Goal: Task Accomplishment & Management: Manage account settings

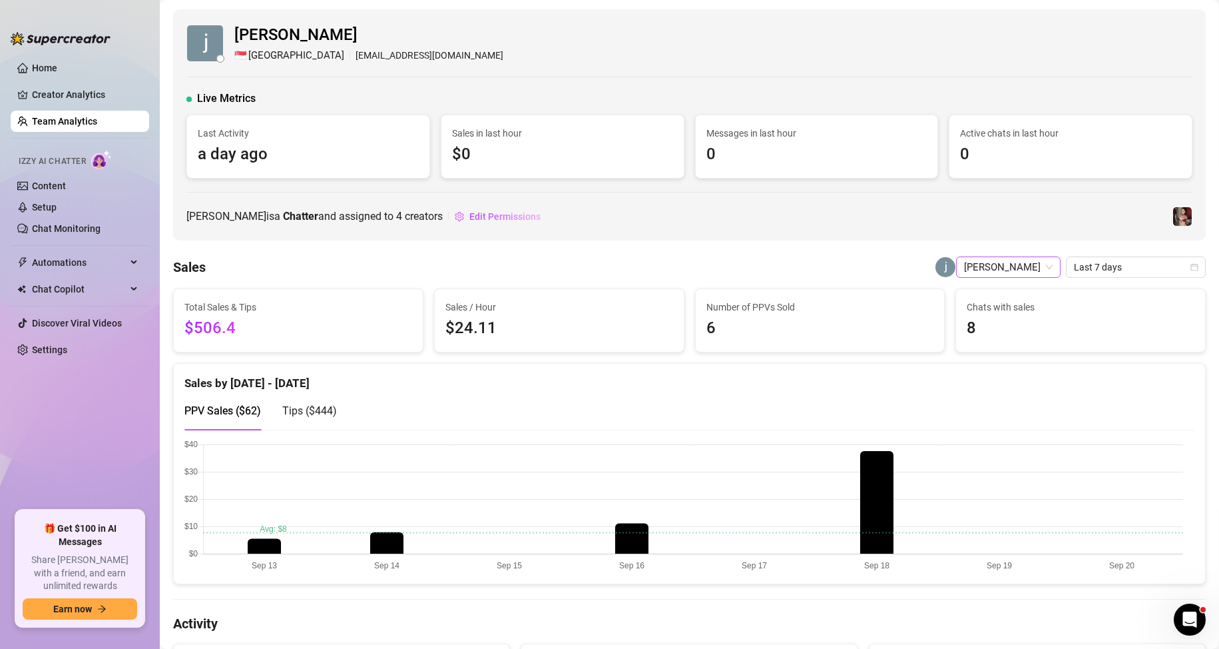
click at [1006, 262] on span "[PERSON_NAME]" at bounding box center [1008, 267] width 89 height 20
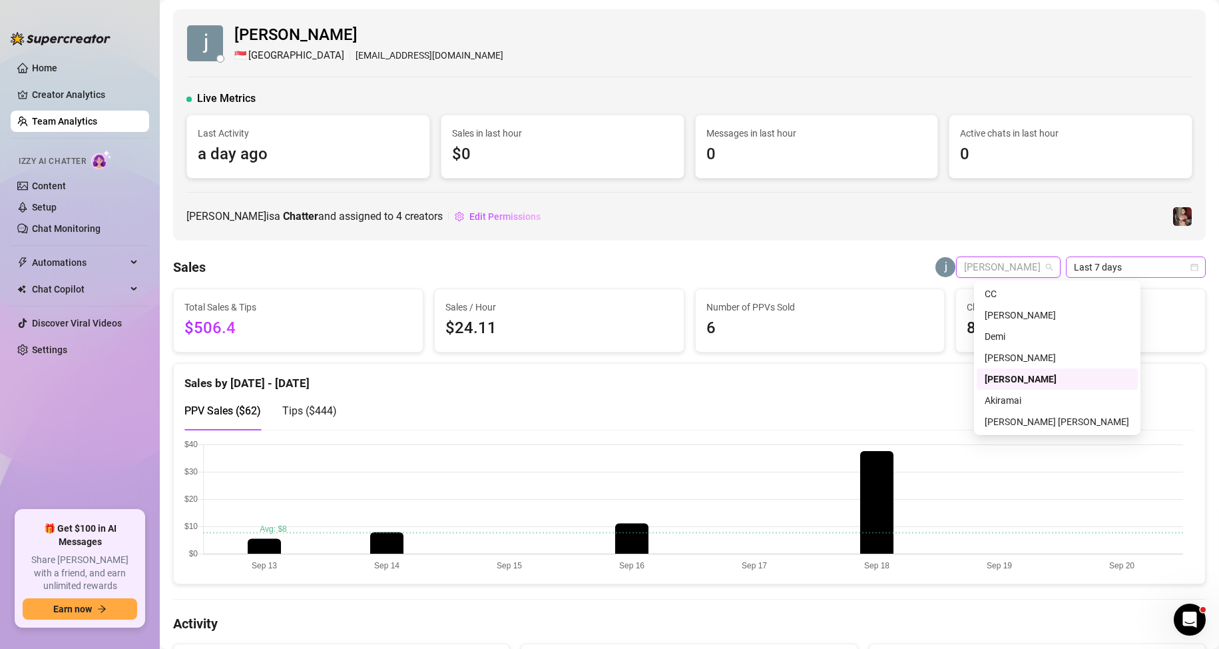
click at [1104, 268] on span "Last 7 days" at bounding box center [1136, 267] width 124 height 20
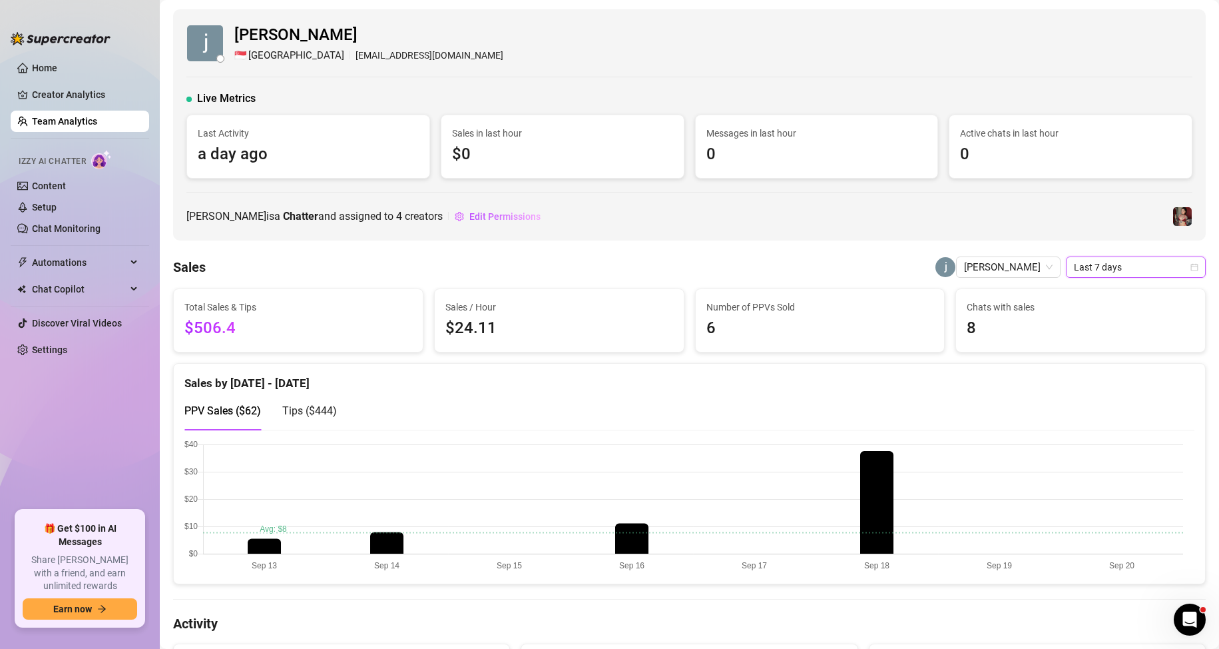
click at [1107, 271] on span "Last 7 days" at bounding box center [1136, 267] width 124 height 20
click at [1165, 272] on span "Last 7 days" at bounding box center [1136, 267] width 124 height 20
click at [1097, 372] on div "Custom date" at bounding box center [1125, 379] width 119 height 15
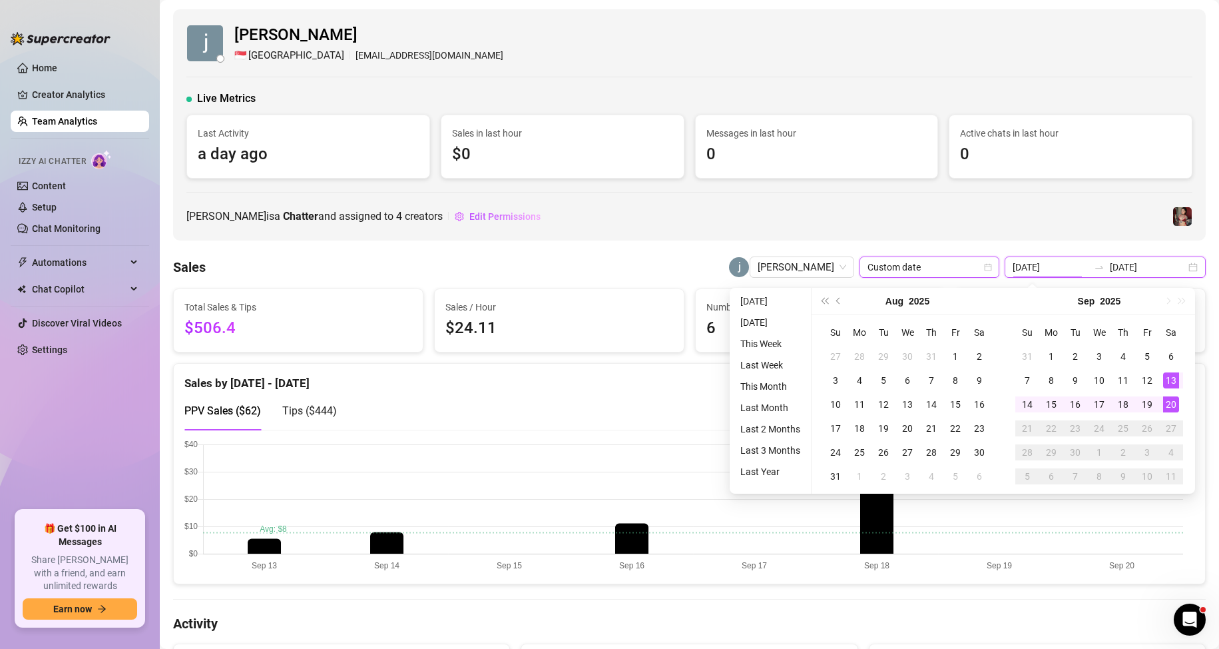
click at [1059, 266] on input "[DATE]" at bounding box center [1051, 267] width 76 height 15
type input "[DATE]"
click at [1056, 353] on div "1" at bounding box center [1052, 356] width 16 height 16
type input "[DATE]"
click at [1165, 399] on div "20" at bounding box center [1171, 404] width 16 height 16
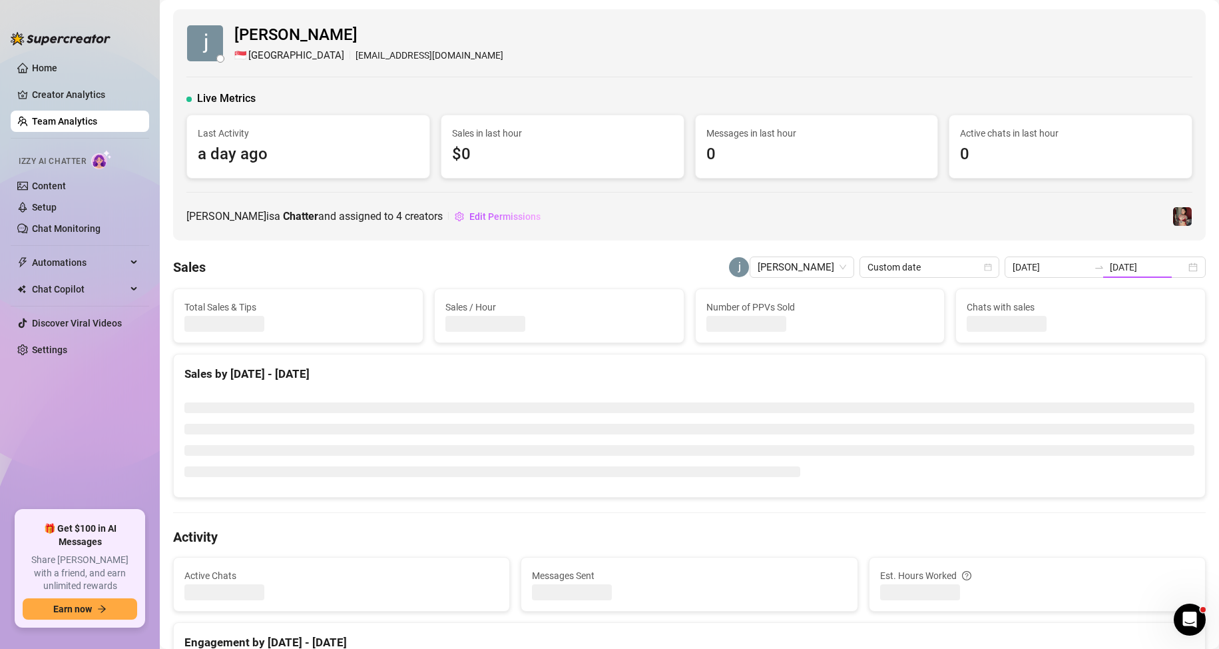
type input "[DATE]"
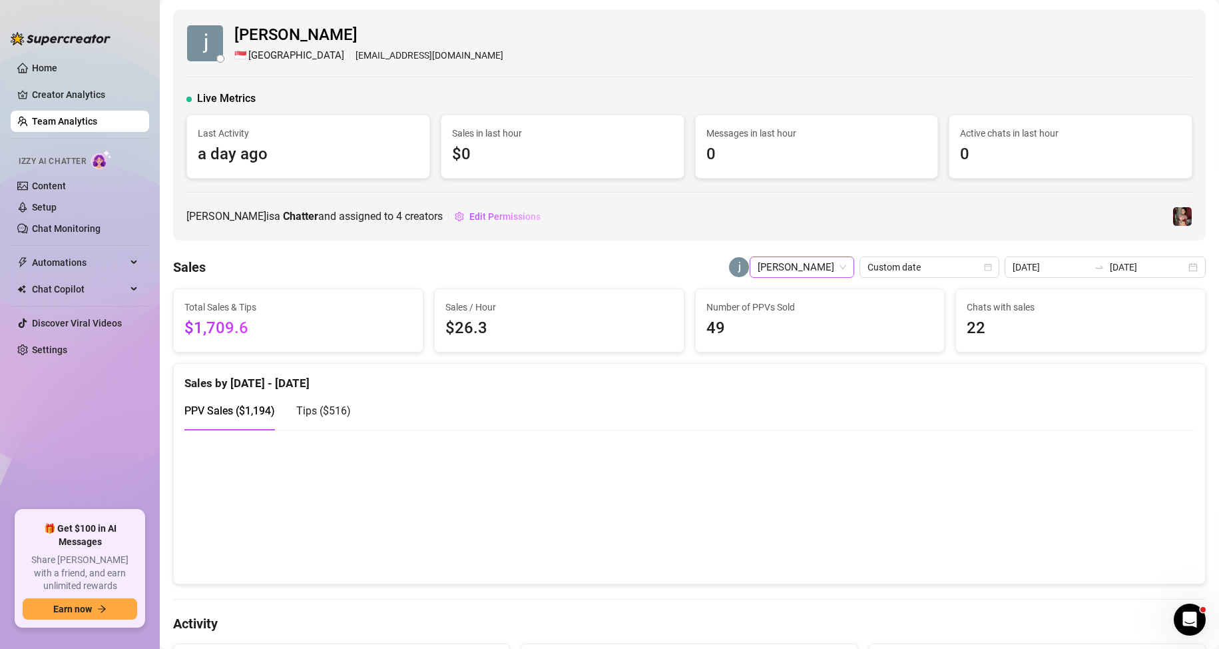
click at [846, 266] on span "[PERSON_NAME]" at bounding box center [802, 267] width 89 height 20
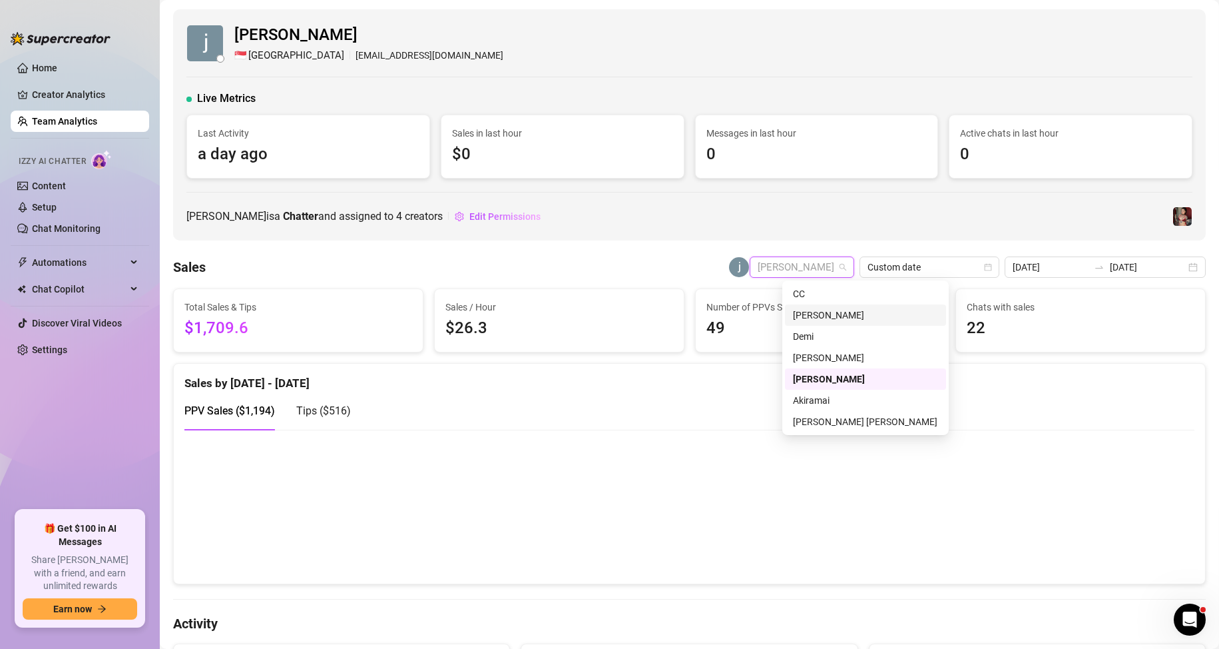
click at [818, 317] on div "[PERSON_NAME]" at bounding box center [865, 315] width 145 height 15
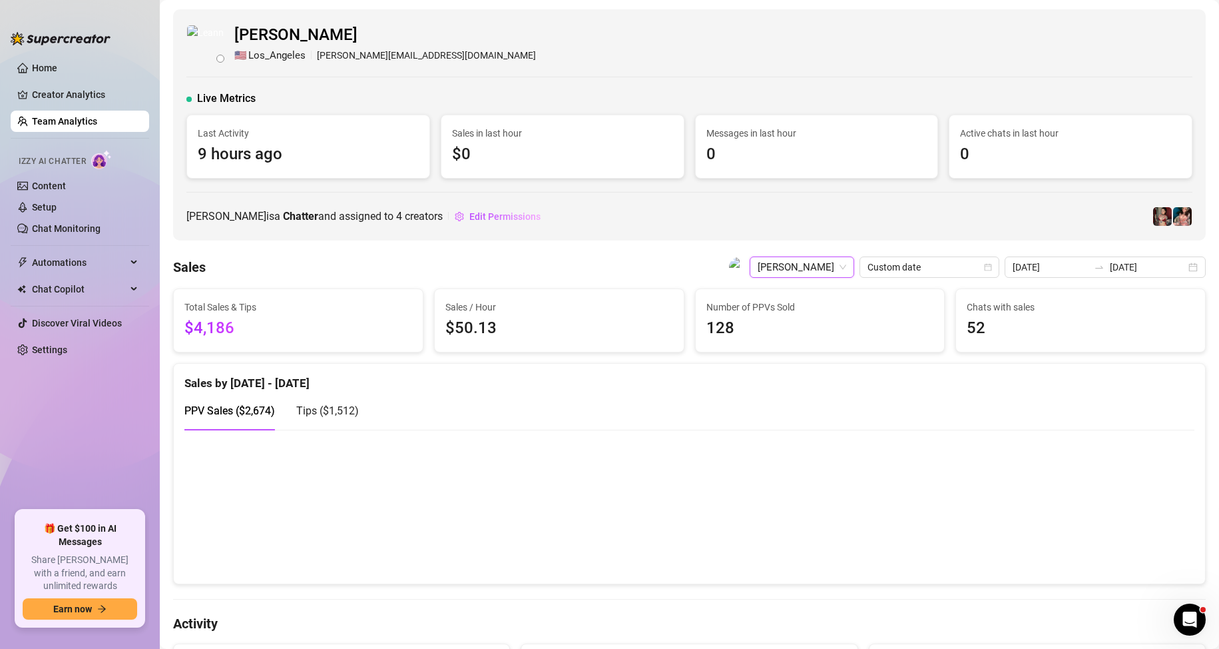
click at [822, 263] on span "[PERSON_NAME]" at bounding box center [802, 267] width 89 height 20
click at [817, 269] on span "[PERSON_NAME]" at bounding box center [802, 267] width 89 height 20
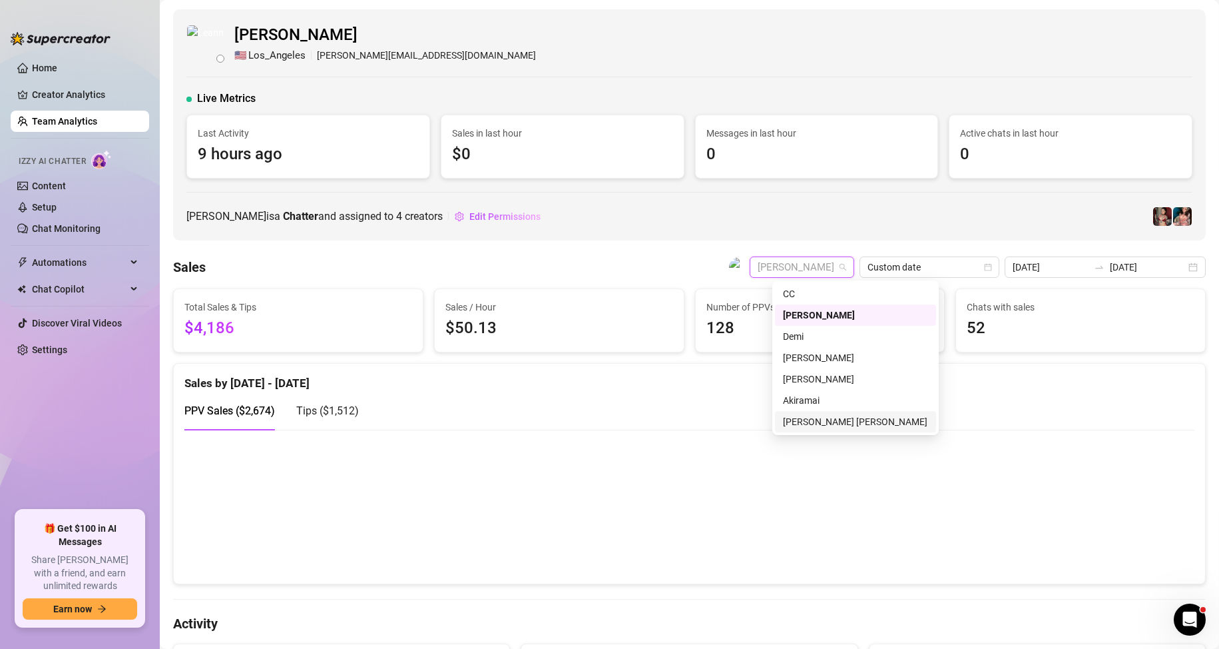
click at [811, 419] on div "[PERSON_NAME] [PERSON_NAME]" at bounding box center [855, 421] width 145 height 15
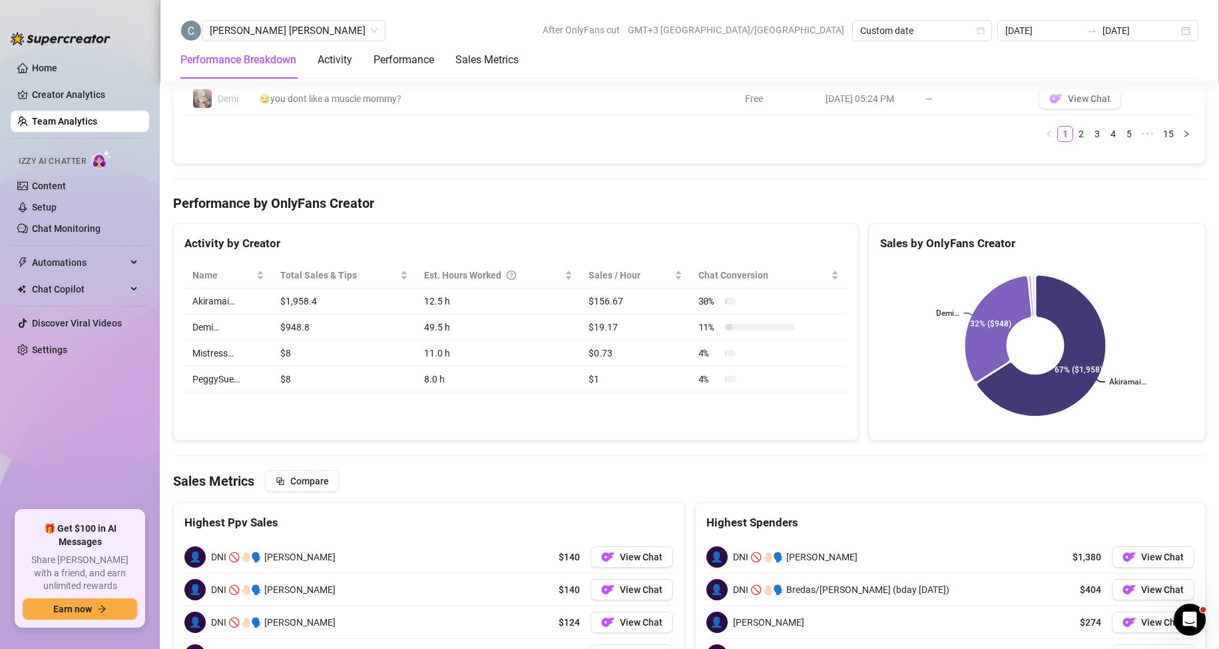
scroll to position [1332, 0]
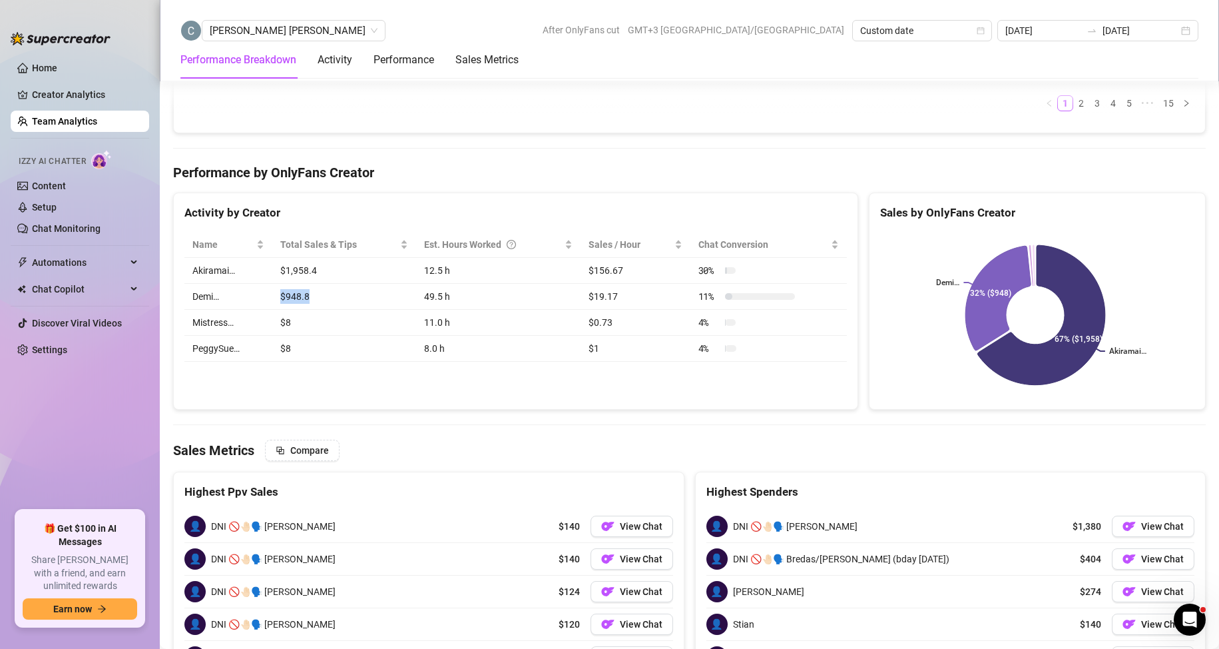
drag, startPoint x: 276, startPoint y: 298, endPoint x: 324, endPoint y: 296, distance: 47.4
click at [324, 296] on td "$948.8" at bounding box center [344, 297] width 144 height 26
drag, startPoint x: 324, startPoint y: 296, endPoint x: 376, endPoint y: 357, distance: 80.8
click at [324, 296] on td "$948.8" at bounding box center [344, 297] width 144 height 26
click at [385, 388] on div "Activity by Creator Name Total Sales & Tips Est. Hours Worked Sales / Hour Chat…" at bounding box center [515, 300] width 685 height 217
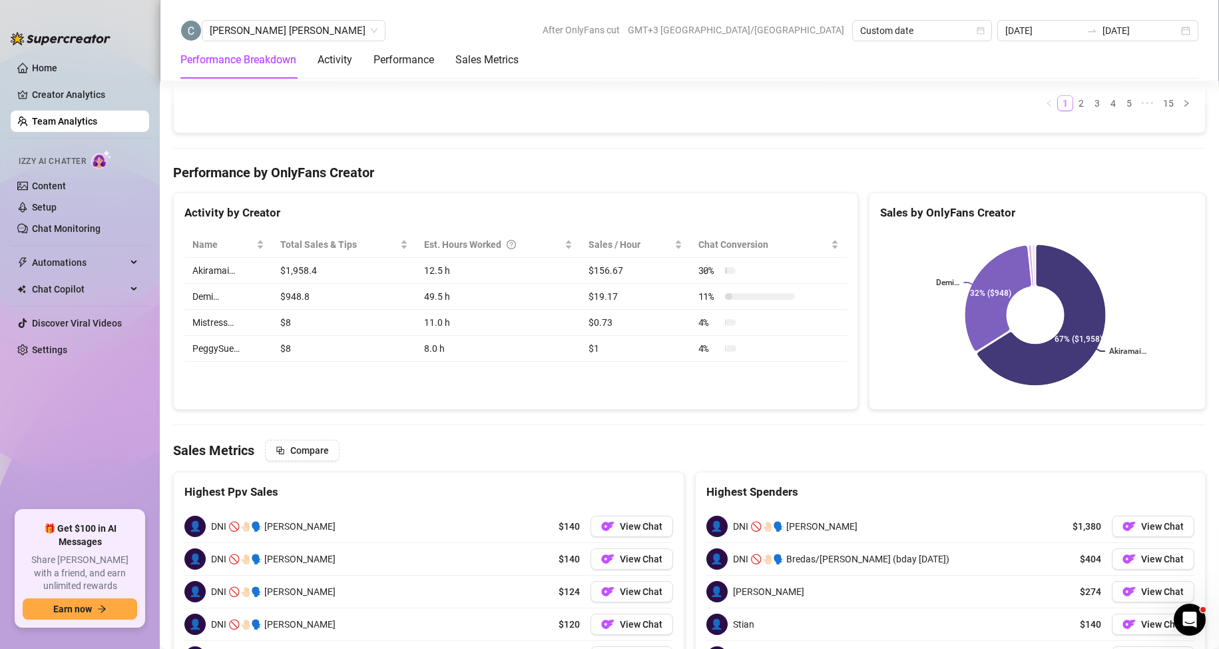
click at [385, 388] on div "Activity by Creator Name Total Sales & Tips Est. Hours Worked Sales / Hour Chat…" at bounding box center [515, 300] width 685 height 217
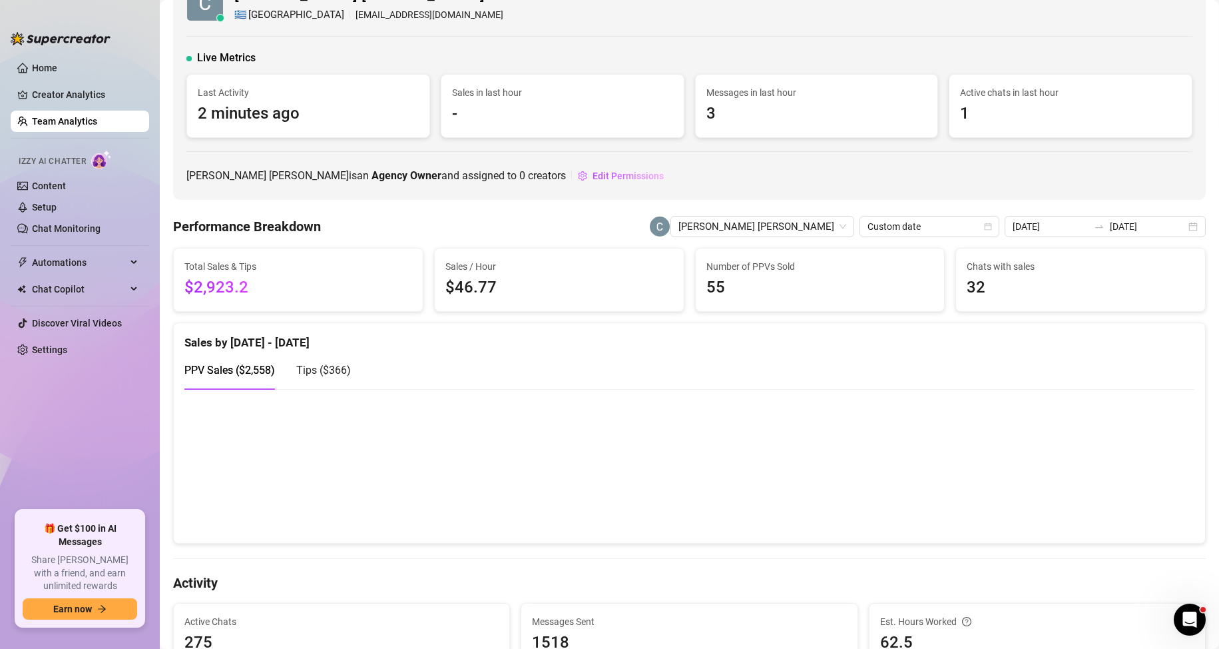
scroll to position [0, 0]
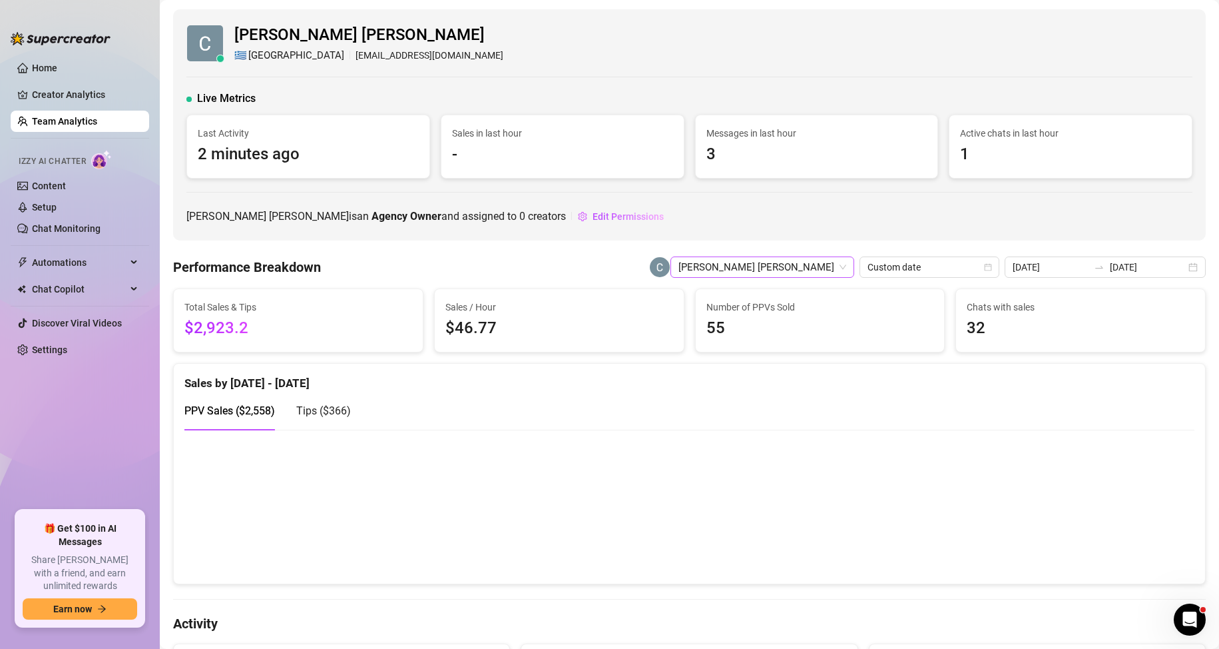
click at [832, 267] on span "[PERSON_NAME] [PERSON_NAME]" at bounding box center [763, 267] width 168 height 20
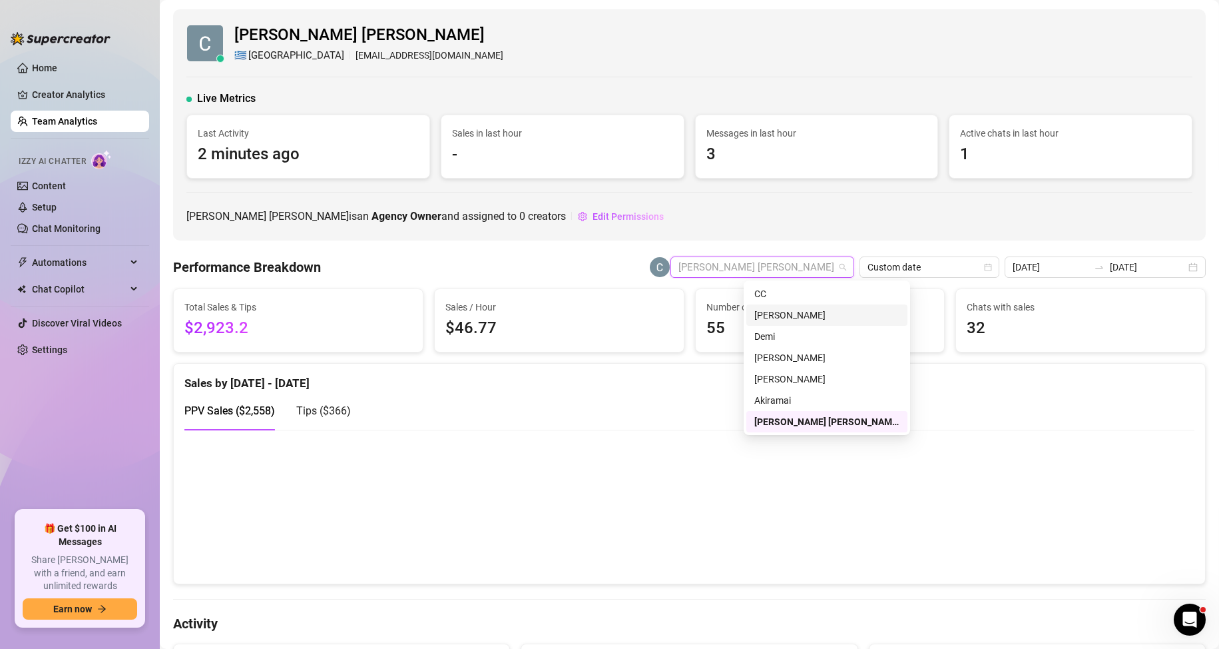
click at [780, 312] on div "[PERSON_NAME]" at bounding box center [827, 315] width 145 height 15
click at [793, 231] on div "[PERSON_NAME] [PERSON_NAME] 🇬🇷 [GEOGRAPHIC_DATA] [EMAIL_ADDRESS][DOMAIN_NAME] L…" at bounding box center [689, 124] width 1033 height 231
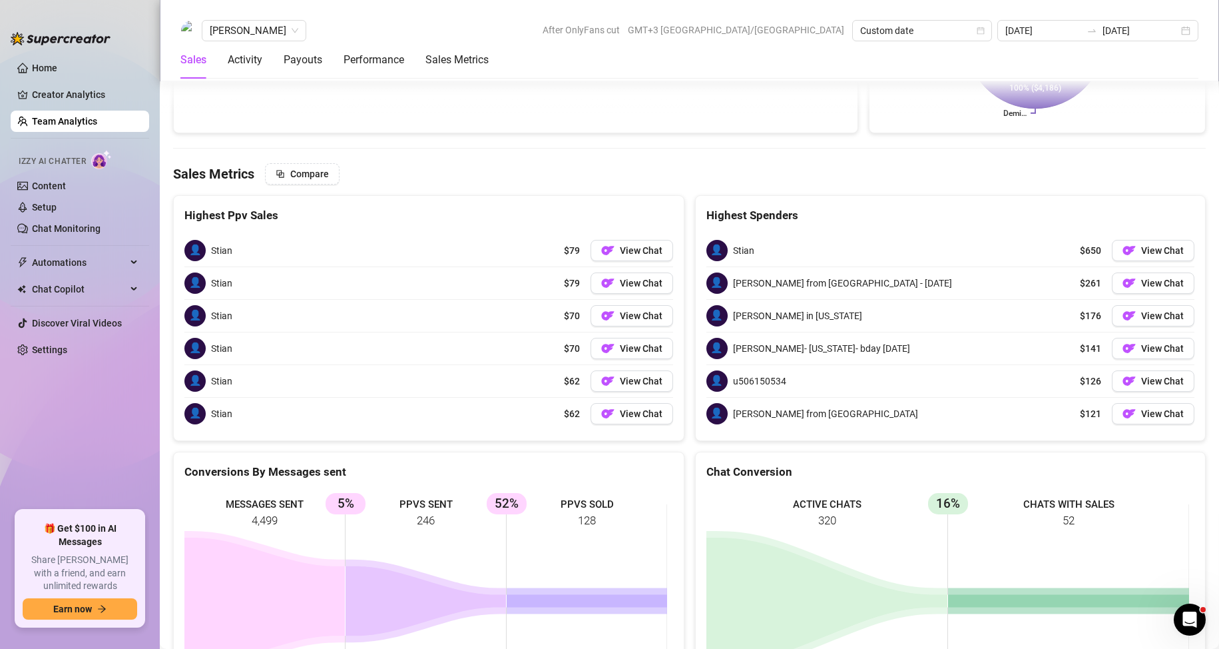
scroll to position [1865, 0]
